Goal: Navigation & Orientation: Find specific page/section

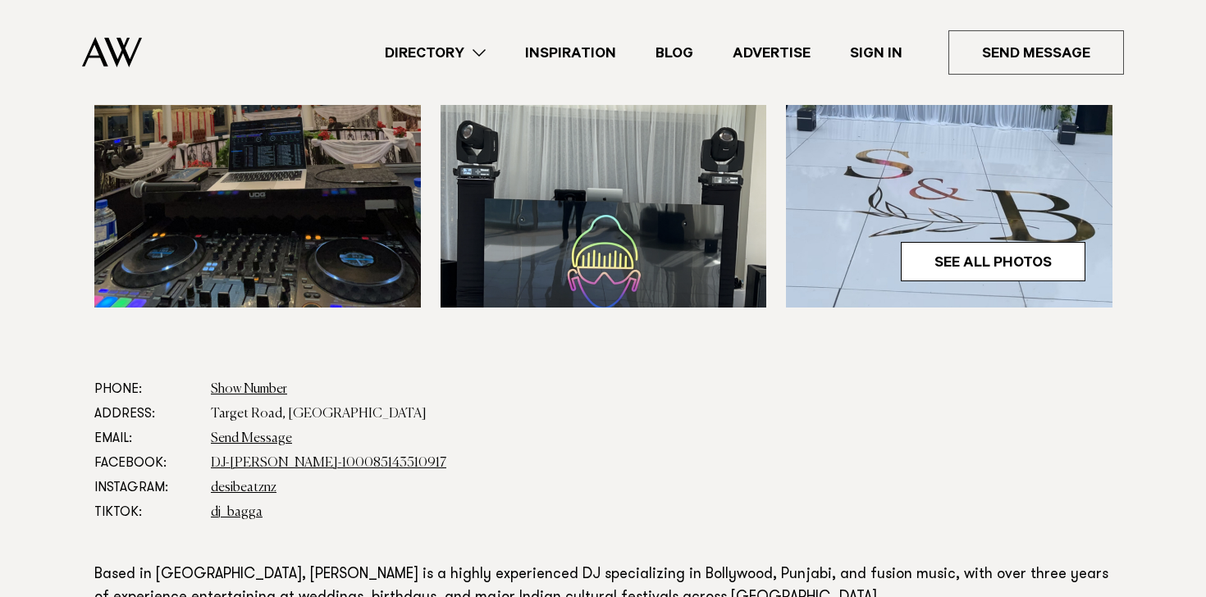
scroll to position [667, 0]
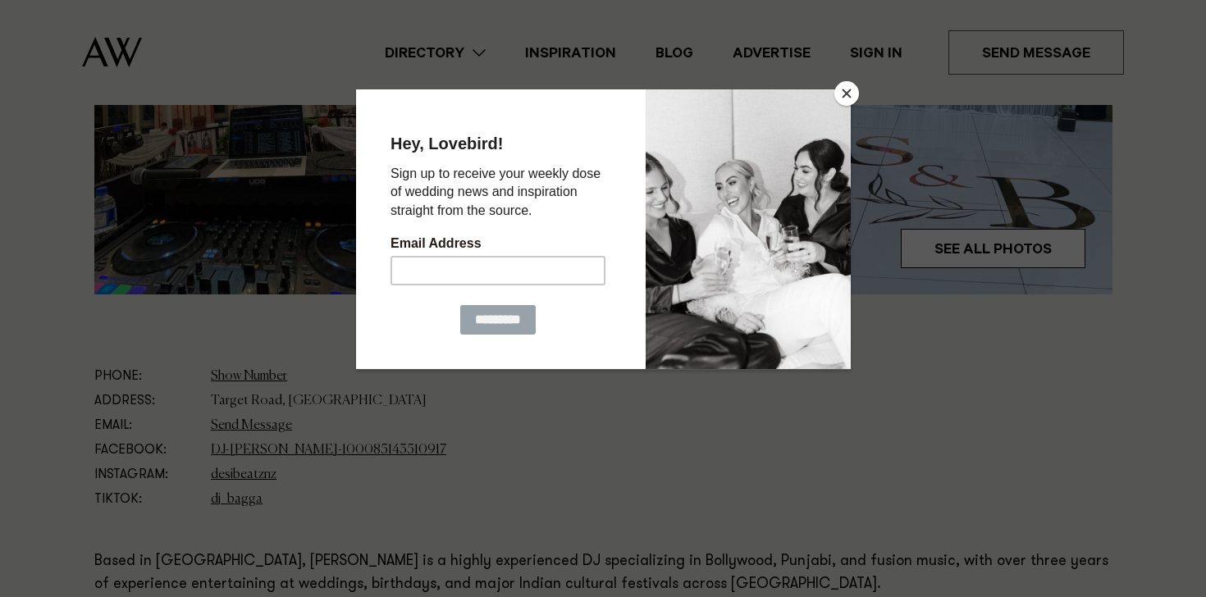
click at [848, 96] on button "Close" at bounding box center [846, 93] width 25 height 25
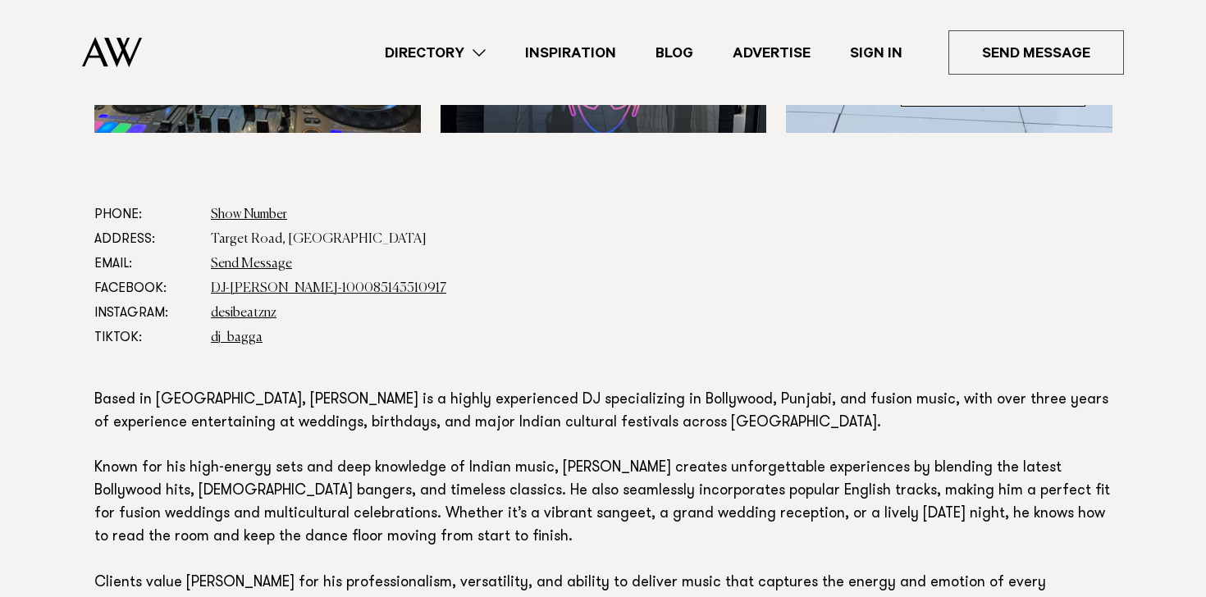
scroll to position [928, 0]
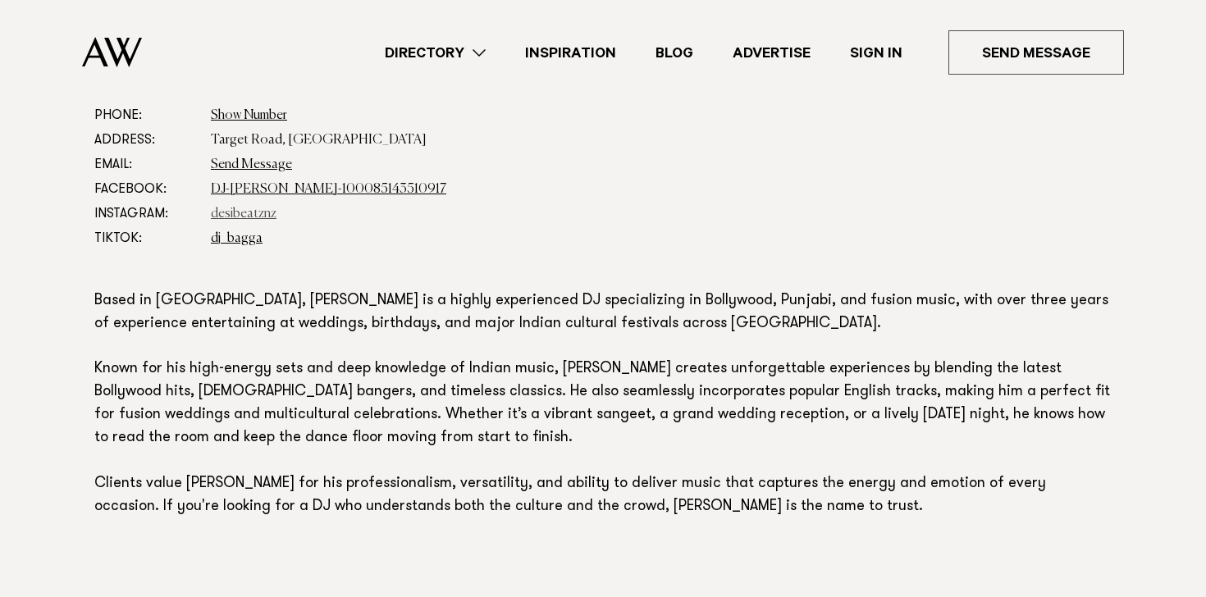
click at [265, 210] on link "desibeatznz" at bounding box center [244, 213] width 66 height 13
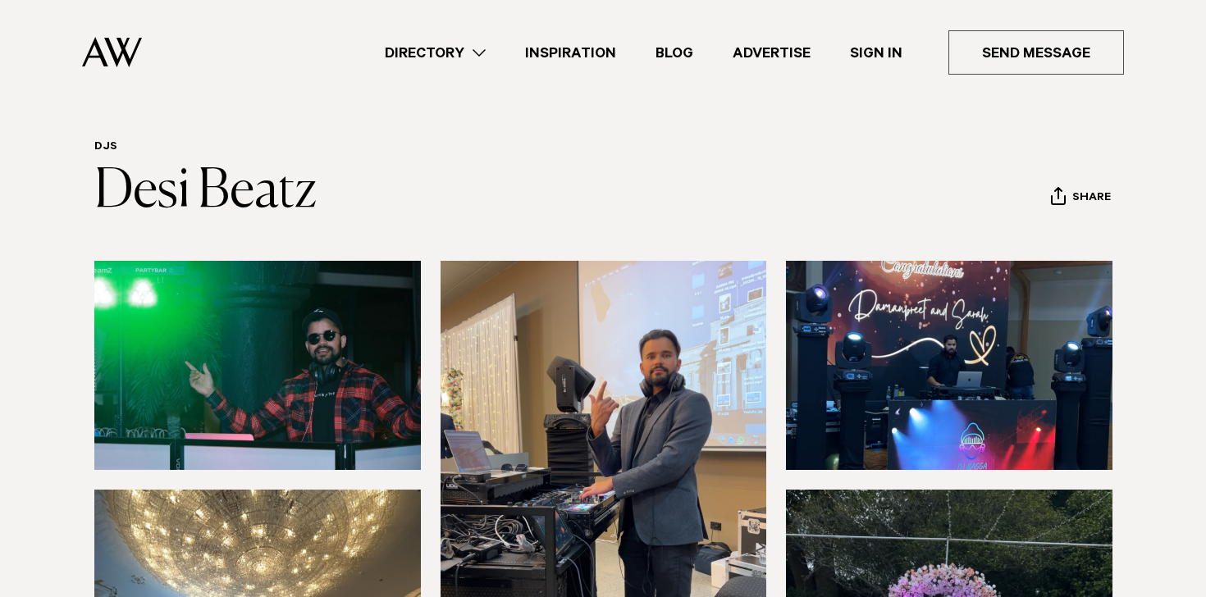
scroll to position [0, 0]
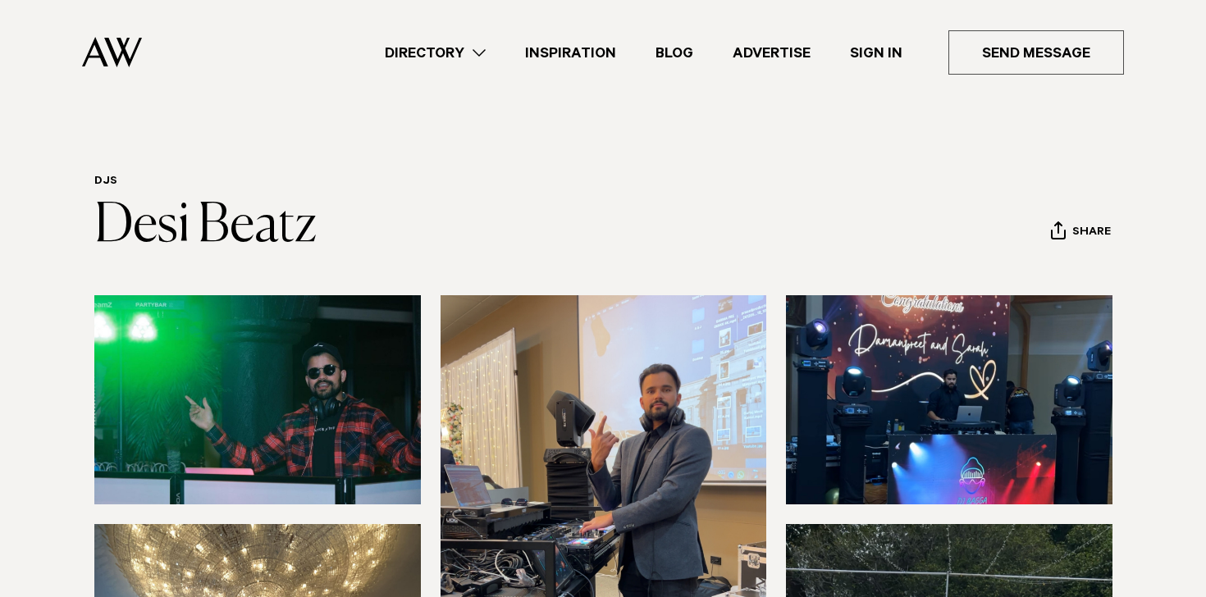
click at [443, 46] on link "Directory" at bounding box center [435, 53] width 140 height 22
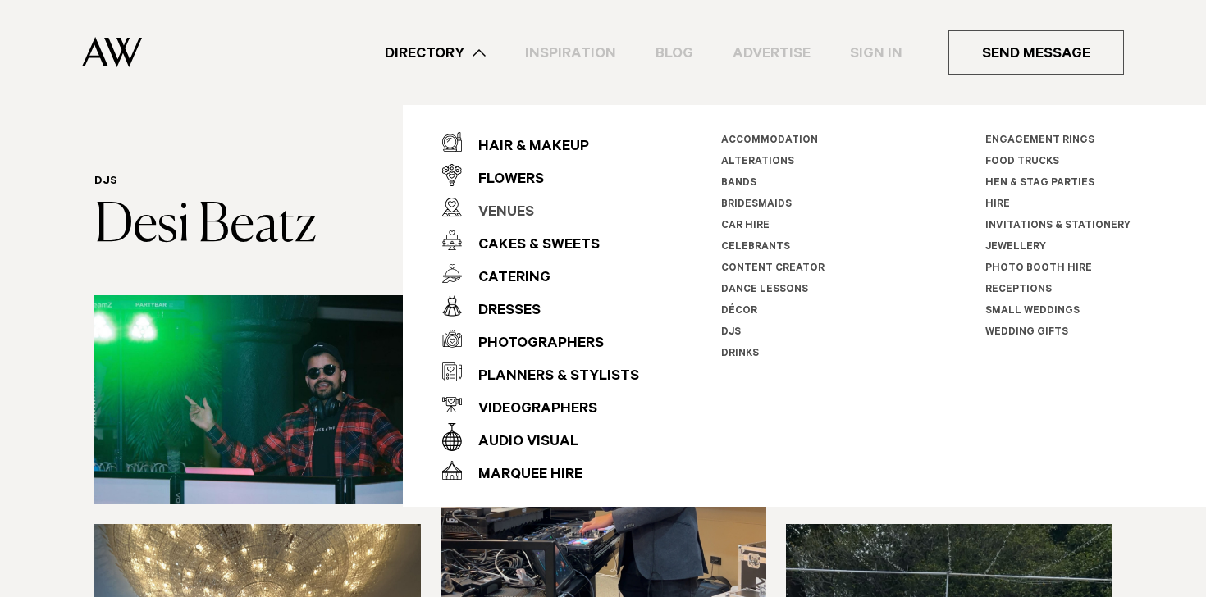
click at [494, 203] on div "Venues" at bounding box center [498, 213] width 72 height 33
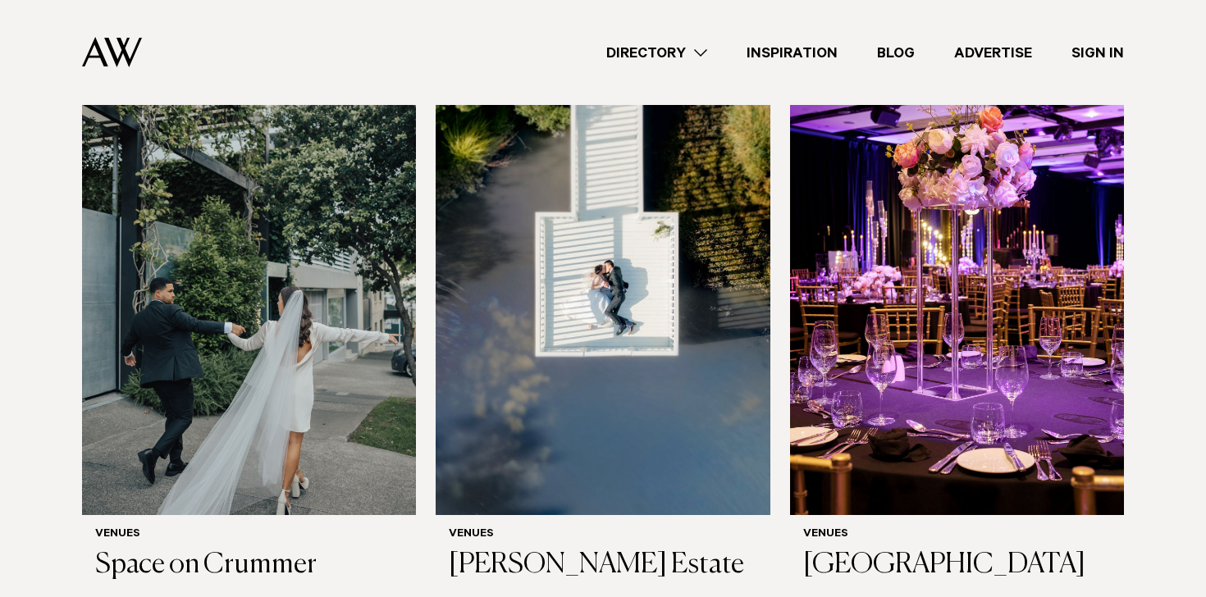
scroll to position [2330, 0]
